Goal: Check status: Check status

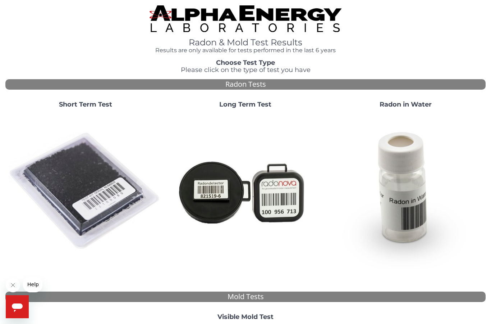
click at [70, 149] on img at bounding box center [85, 191] width 154 height 154
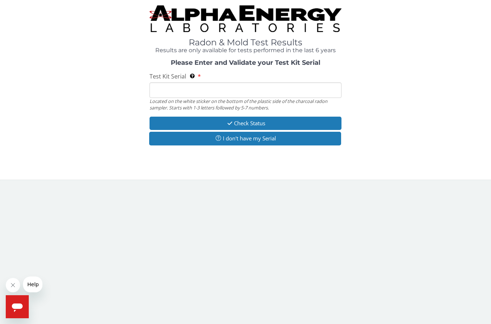
click at [183, 89] on input "Test Kit Serial Located on the white sticker on the bottom of the plastic side …" at bounding box center [246, 89] width 192 height 15
paste input "Your radon report is complete for Test Kit Serial # FE369191. It was sent to th…"
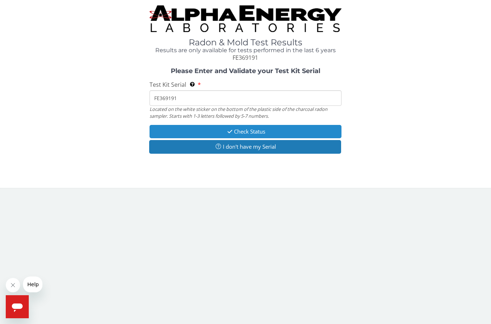
type input "FE369191"
click at [172, 126] on button "Check Status" at bounding box center [246, 131] width 192 height 13
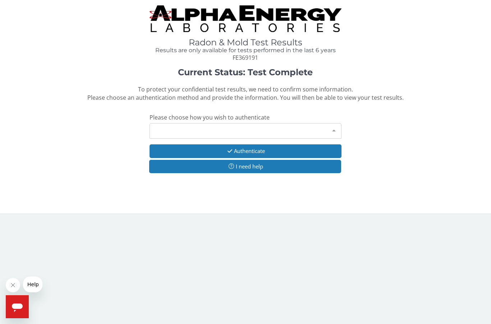
click at [335, 129] on div at bounding box center [334, 130] width 14 height 14
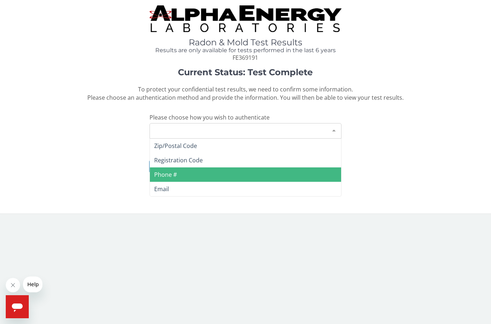
click at [312, 172] on span "Phone #" at bounding box center [245, 174] width 191 height 14
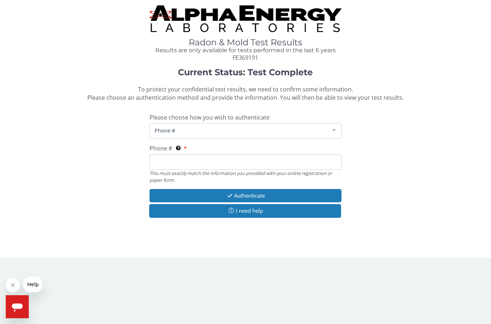
click at [298, 161] on input "Phone # This must exactly match the information you provided with your online r…" at bounding box center [246, 161] width 192 height 15
type input "[PHONE_NUMBER]"
click at [281, 195] on button "Authenticate" at bounding box center [246, 195] width 192 height 13
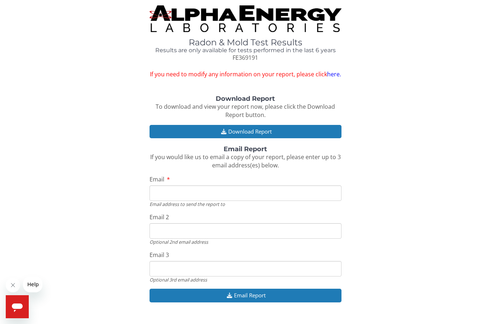
click at [268, 194] on input "Email" at bounding box center [246, 192] width 192 height 15
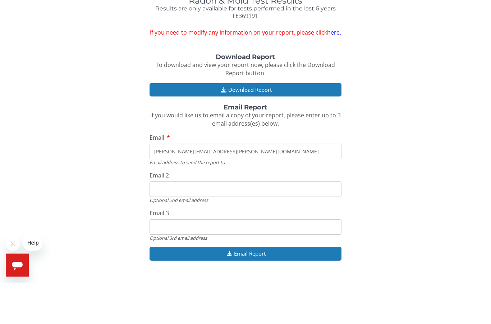
scroll to position [6, 0]
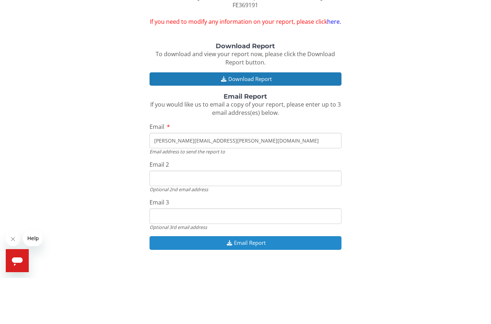
type input "[PERSON_NAME][EMAIL_ADDRESS][PERSON_NAME][DOMAIN_NAME]"
click at [284, 282] on button "Email Report" at bounding box center [246, 288] width 192 height 13
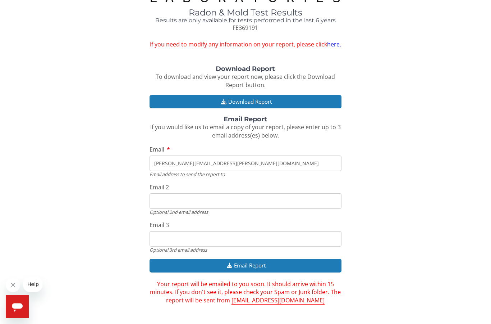
scroll to position [30, 0]
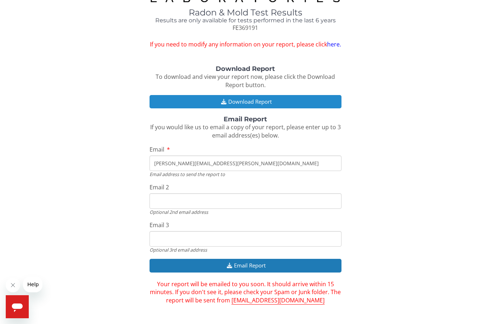
click at [310, 96] on button "Download Report" at bounding box center [246, 101] width 192 height 13
